Goal: Obtain resource: Download file/media

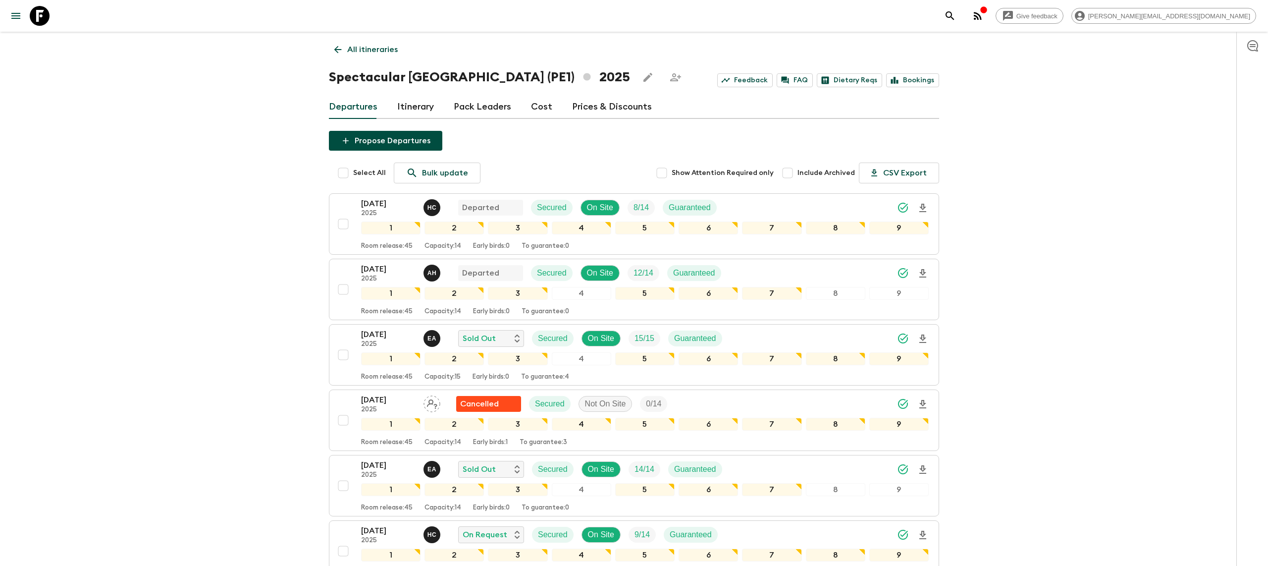
scroll to position [117, 0]
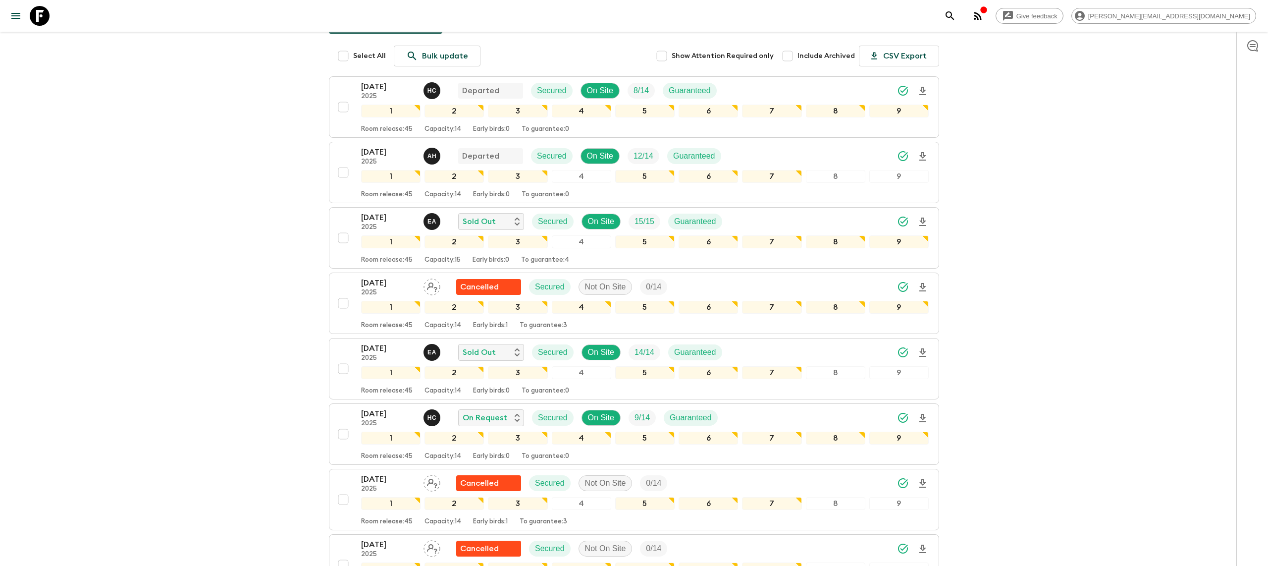
click at [40, 10] on icon at bounding box center [40, 16] width 20 height 20
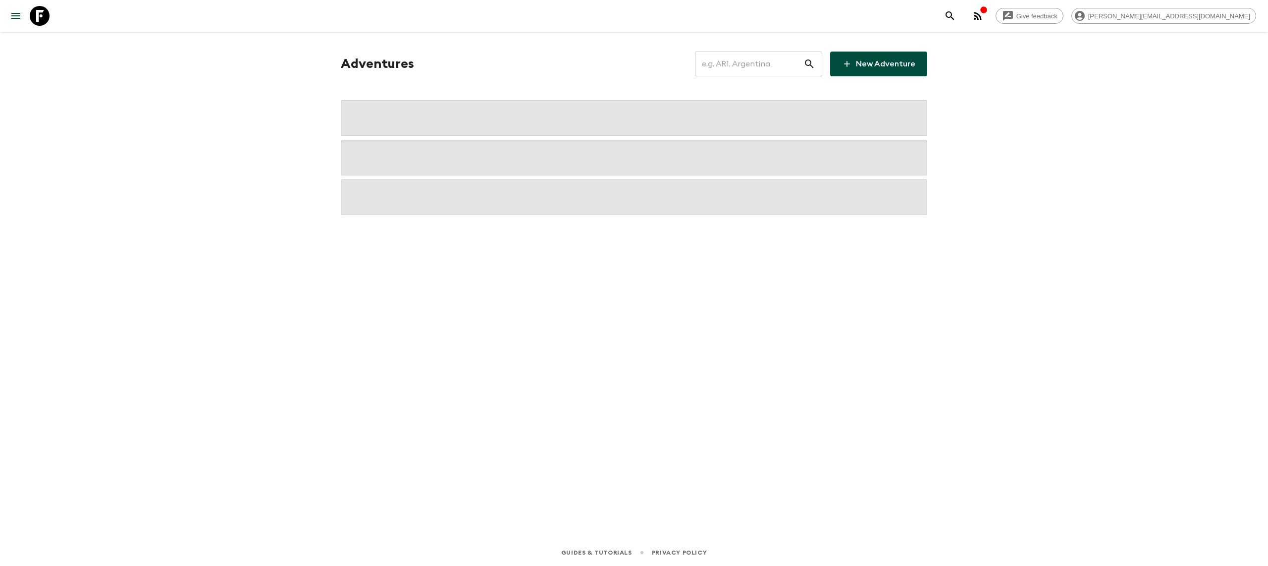
click at [757, 66] on input "text" at bounding box center [749, 64] width 109 height 28
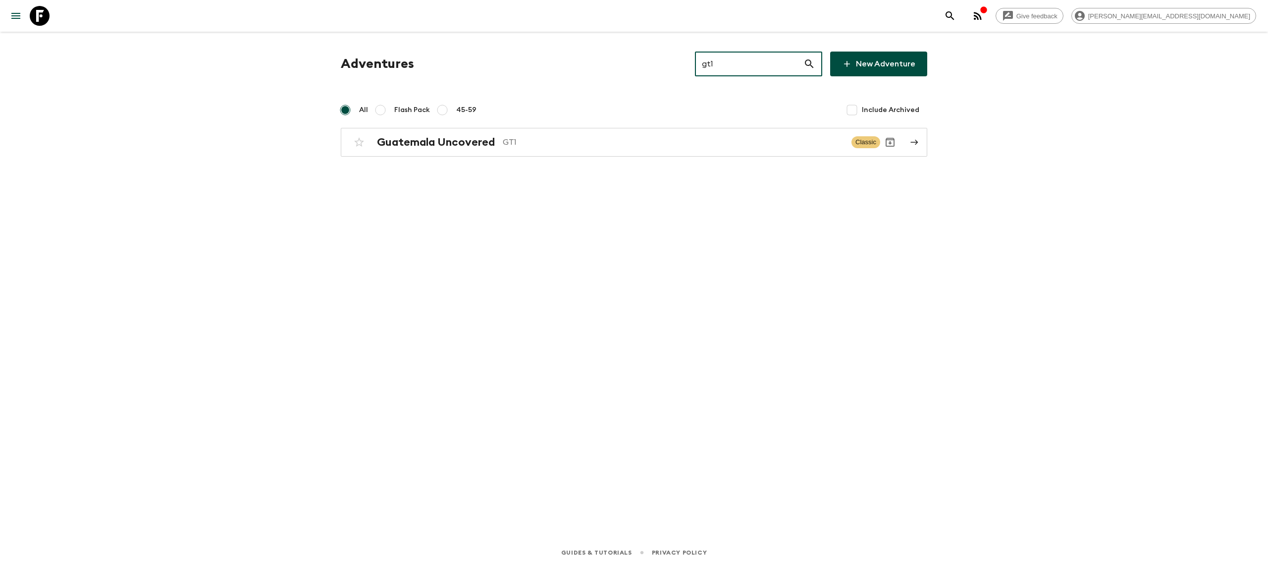
type input "gt1"
click at [564, 121] on div "Adventures gt1 ​ New Adventure All Flash Pack 45-59 Include Archived [GEOGRAPHI…" at bounding box center [634, 104] width 610 height 105
click at [552, 147] on p "GT1" at bounding box center [673, 142] width 341 height 12
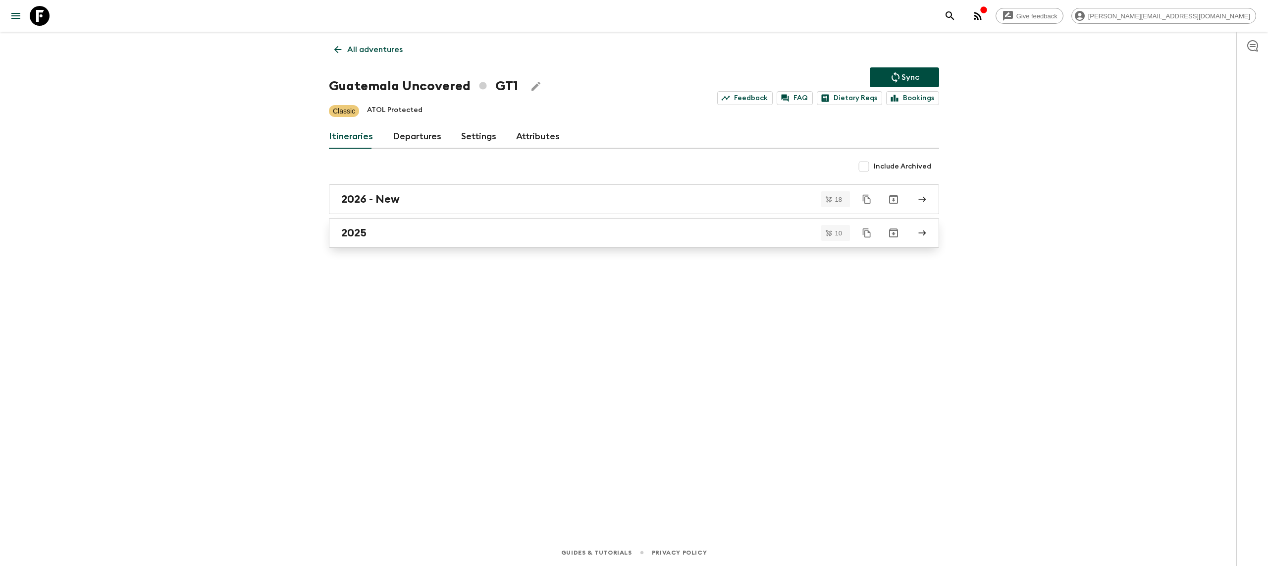
click at [428, 242] on link "2025" at bounding box center [634, 233] width 610 height 30
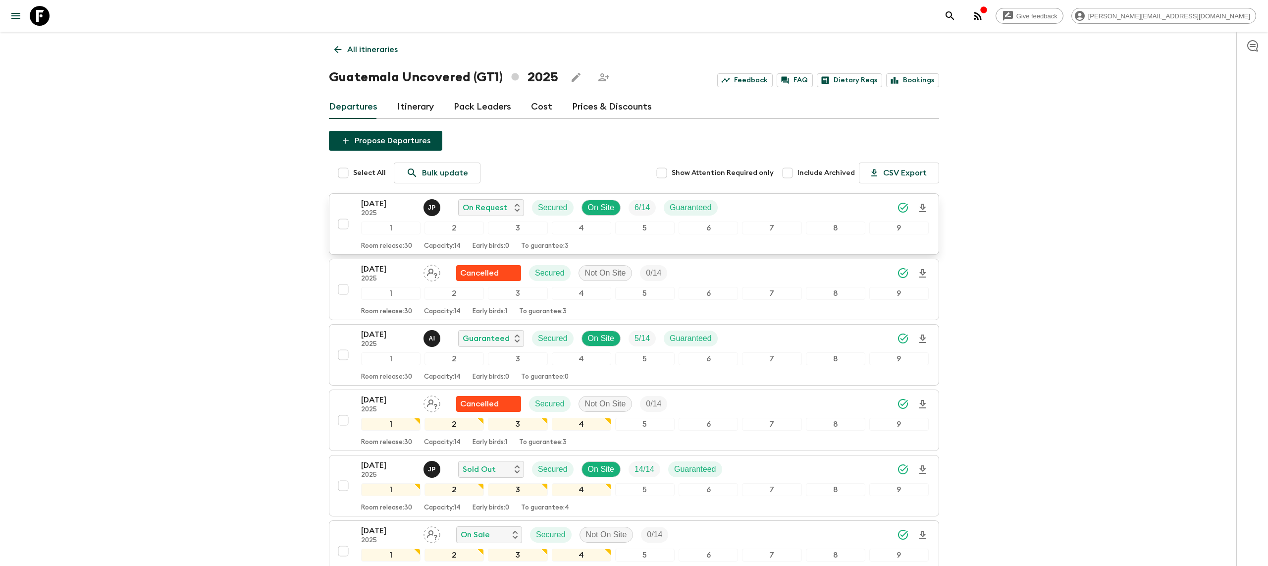
click at [923, 205] on icon "Download Onboarding" at bounding box center [923, 208] width 12 height 12
